Goal: Find specific page/section: Find specific page/section

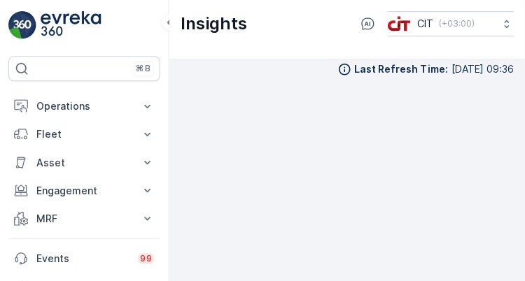
scroll to position [8, 0]
